Goal: Information Seeking & Learning: Check status

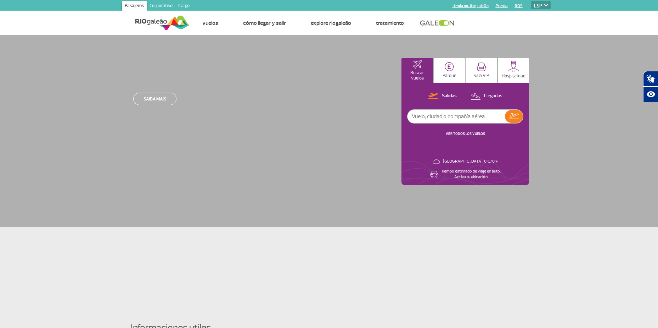
select select "es"
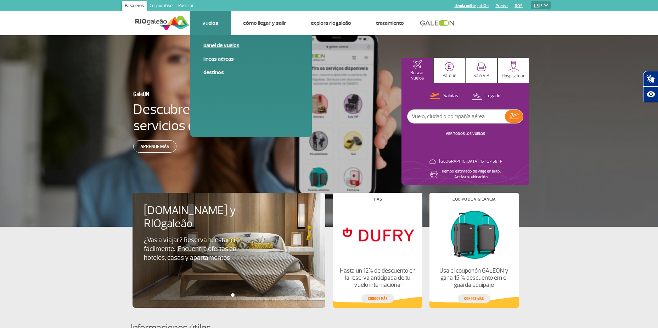
click at [213, 43] on link "Panel de vuelos" at bounding box center [250, 45] width 95 height 8
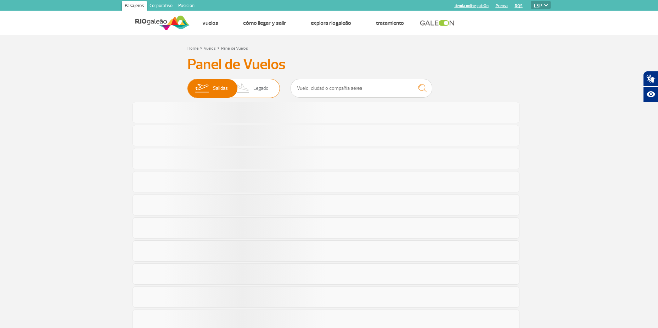
click at [270, 90] on span "[PERSON_NAME]" at bounding box center [234, 88] width 93 height 19
click at [188, 85] on input "[PERSON_NAME]" at bounding box center [188, 85] width 0 height 0
click at [335, 88] on input "text" at bounding box center [362, 88] width 142 height 19
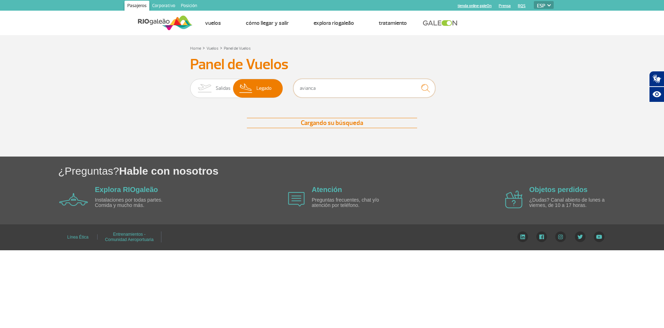
type input "avianca"
click at [425, 89] on img "submit" at bounding box center [425, 88] width 15 height 15
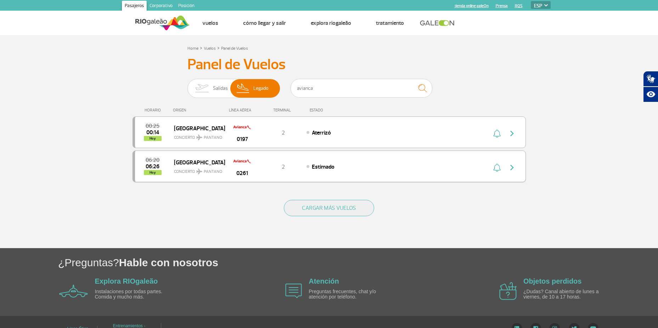
click at [454, 170] on div "Estimado" at bounding box center [385, 166] width 156 height 8
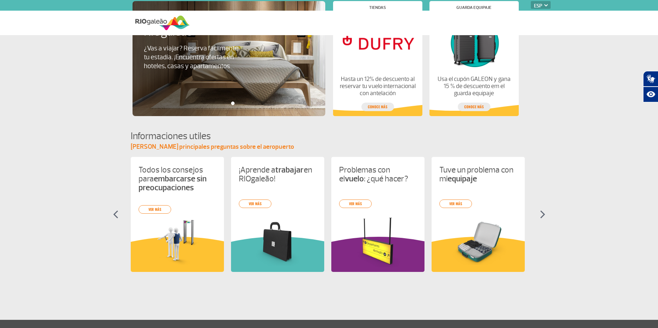
select select "es"
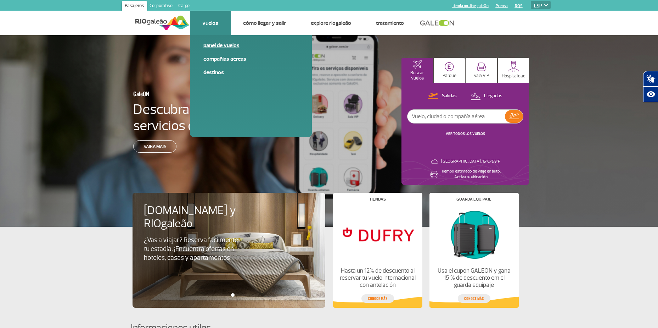
click at [219, 44] on link "Panel de vuelos" at bounding box center [250, 45] width 95 height 8
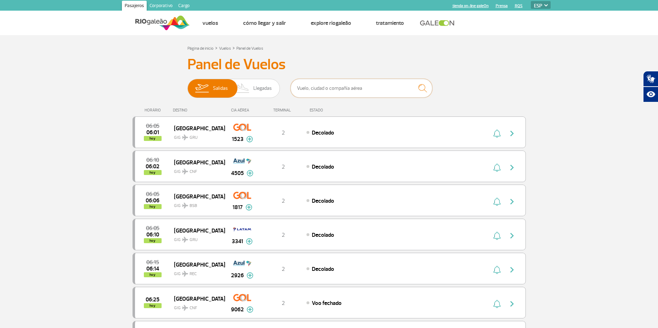
click at [326, 87] on input "text" at bounding box center [362, 88] width 142 height 19
click at [262, 87] on span "Llegadas" at bounding box center [262, 88] width 18 height 18
click at [188, 85] on input "[PERSON_NAME]" at bounding box center [188, 85] width 0 height 0
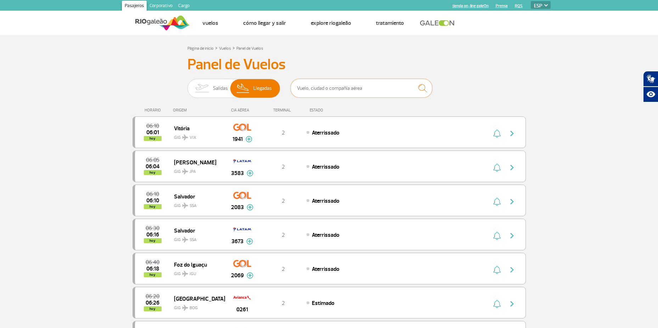
click at [325, 87] on input "text" at bounding box center [362, 88] width 142 height 19
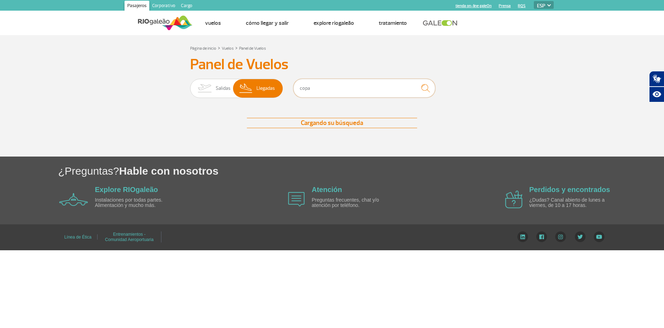
type input "copa"
click at [424, 89] on img "submit" at bounding box center [425, 88] width 15 height 15
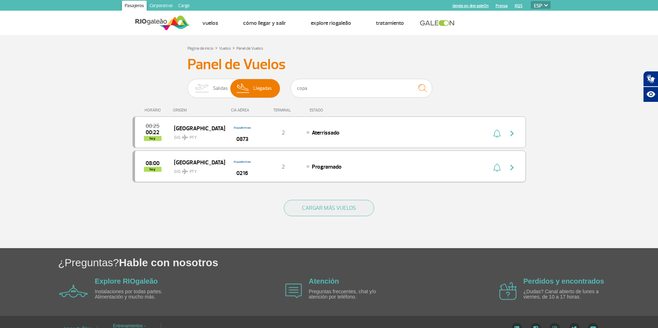
click at [512, 167] on img "button" at bounding box center [512, 167] width 9 height 9
click at [508, 134] on img "button" at bounding box center [512, 133] width 9 height 9
